Goal: Task Accomplishment & Management: Use online tool/utility

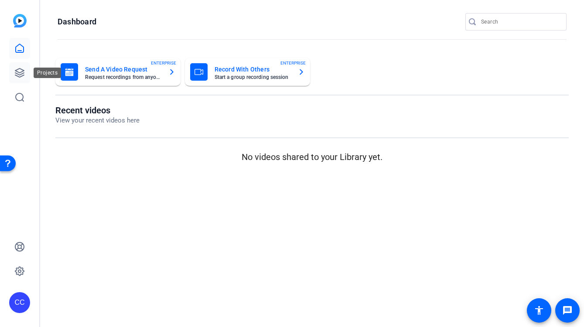
click at [16, 72] on icon at bounding box center [19, 73] width 10 height 10
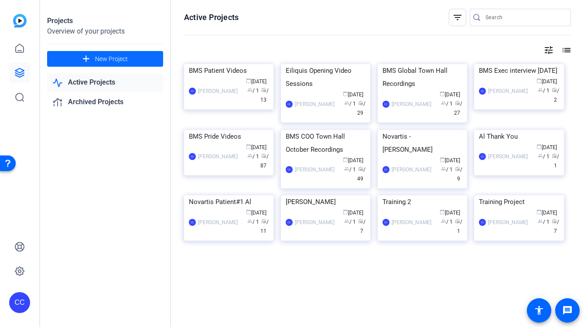
click at [117, 58] on span "New Project" at bounding box center [111, 59] width 33 height 9
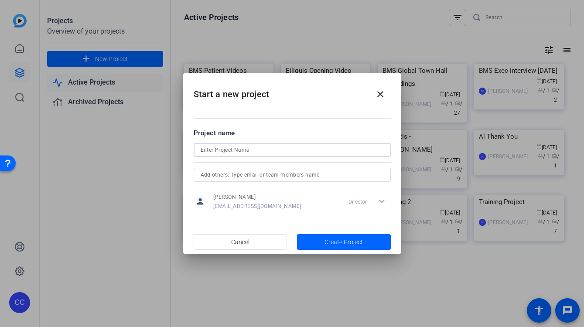
click at [243, 151] on input at bounding box center [292, 150] width 183 height 10
type input "BMS Oncology MM Recording Sessions"
click at [334, 238] on span "Create Project" at bounding box center [344, 242] width 38 height 9
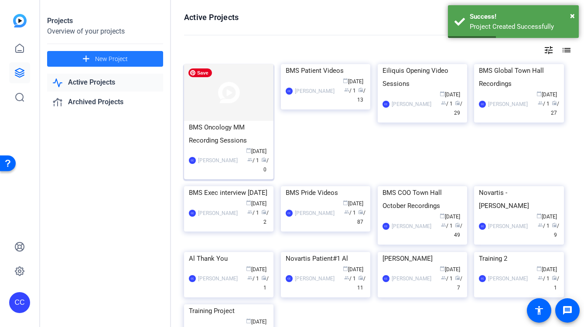
click at [226, 83] on img at bounding box center [228, 92] width 89 height 57
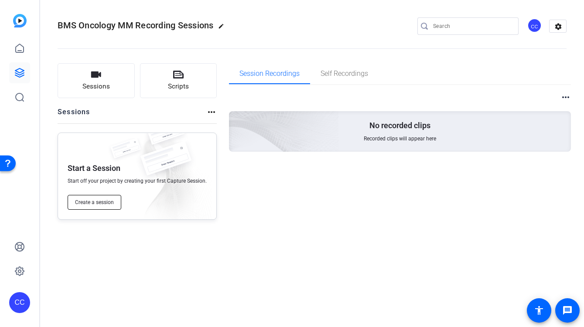
click at [107, 202] on span "Create a session" at bounding box center [94, 202] width 39 height 7
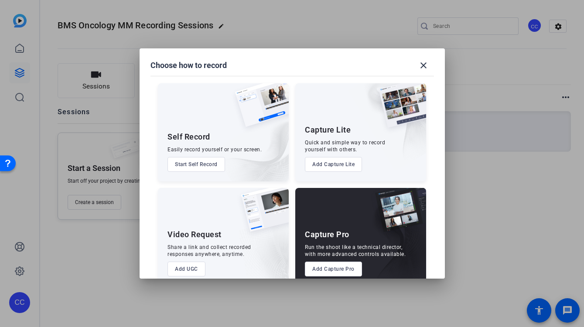
click at [332, 273] on button "Add Capture Pro" at bounding box center [333, 269] width 57 height 15
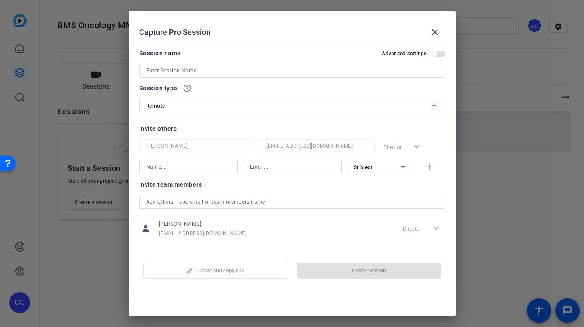
click at [183, 67] on input at bounding box center [292, 70] width 292 height 10
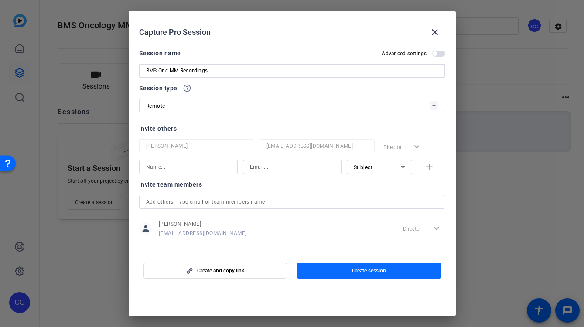
type input "BMS Onc MM Recordings"
click at [380, 270] on span "Create session" at bounding box center [369, 271] width 34 height 7
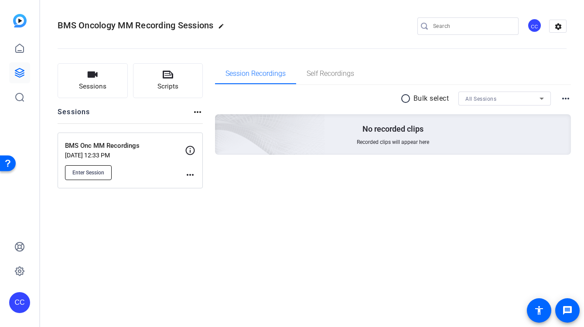
click at [82, 169] on span "Enter Session" at bounding box center [88, 172] width 32 height 7
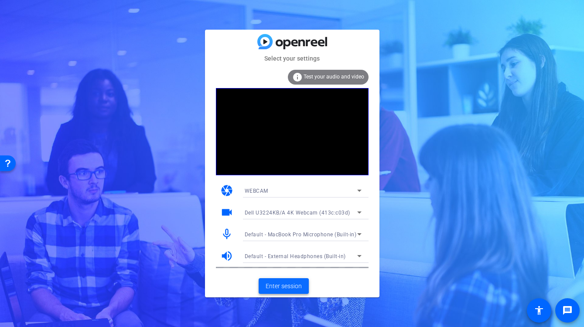
click at [291, 287] on span "Enter session" at bounding box center [284, 286] width 36 height 9
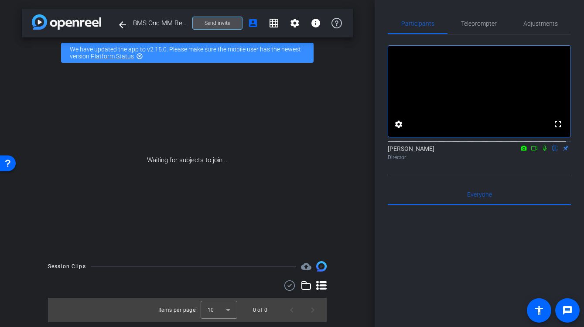
click at [217, 24] on span "Send invite" at bounding box center [218, 23] width 26 height 7
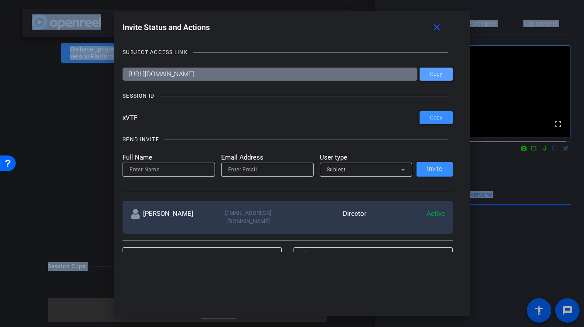
click at [430, 73] on span "Copy" at bounding box center [436, 74] width 12 height 7
click at [441, 118] on span at bounding box center [436, 117] width 33 height 21
